Goal: Task Accomplishment & Management: Use online tool/utility

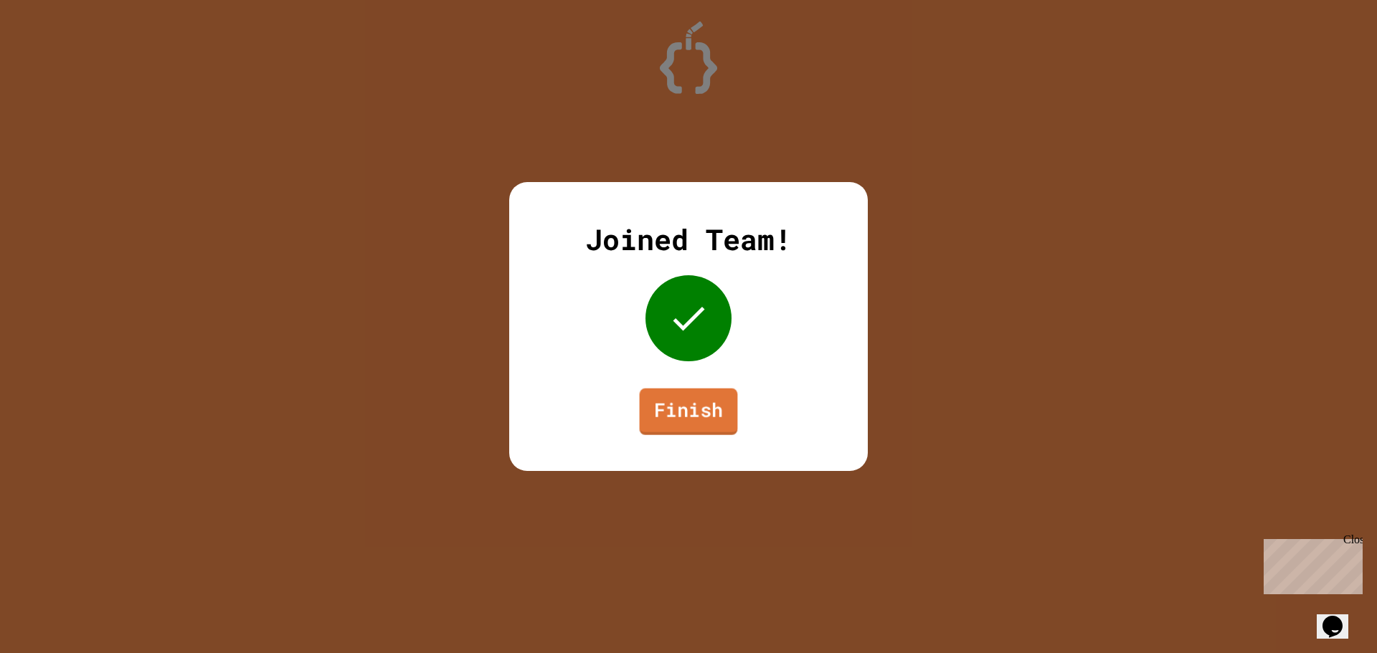
drag, startPoint x: 674, startPoint y: 443, endPoint x: 660, endPoint y: 421, distance: 26.1
click at [667, 432] on div "Joined Team! Finish" at bounding box center [688, 326] width 359 height 289
click at [660, 421] on link "Finish" at bounding box center [689, 412] width 98 height 47
